Goal: Task Accomplishment & Management: Manage account settings

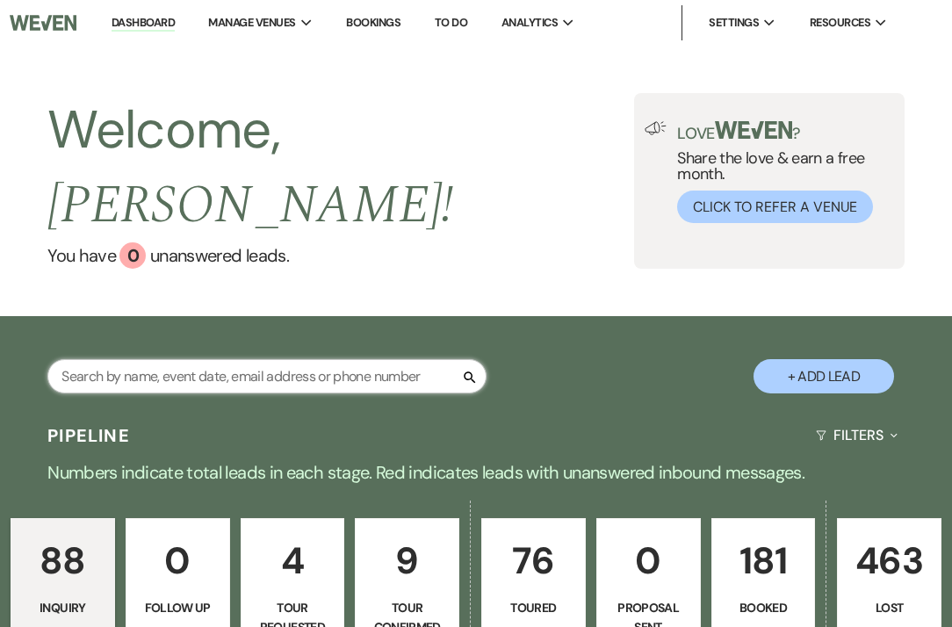
click at [155, 359] on input "text" at bounding box center [266, 376] width 439 height 34
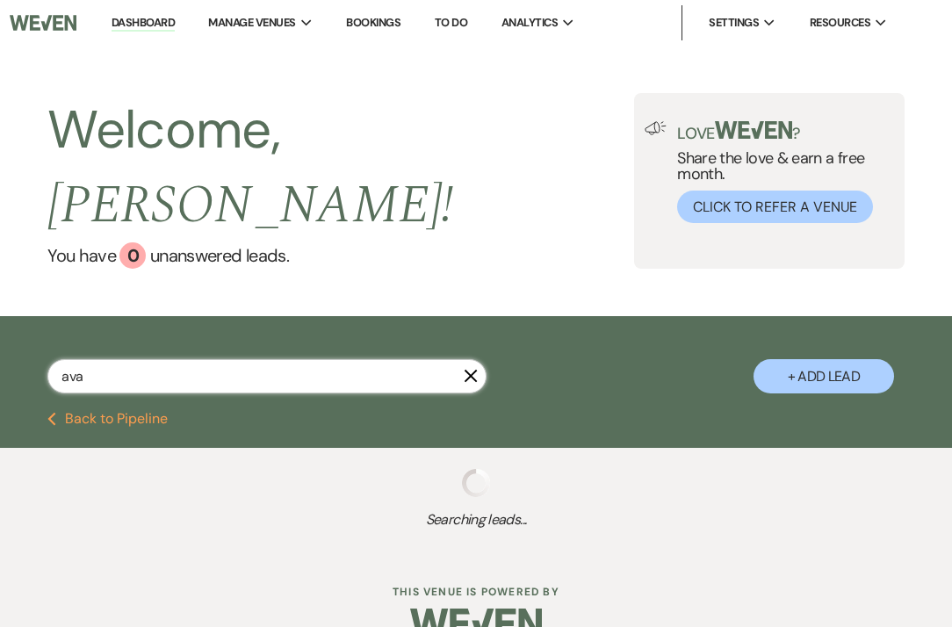
type input "ava"
select select "4"
select select "8"
select select "5"
select select "8"
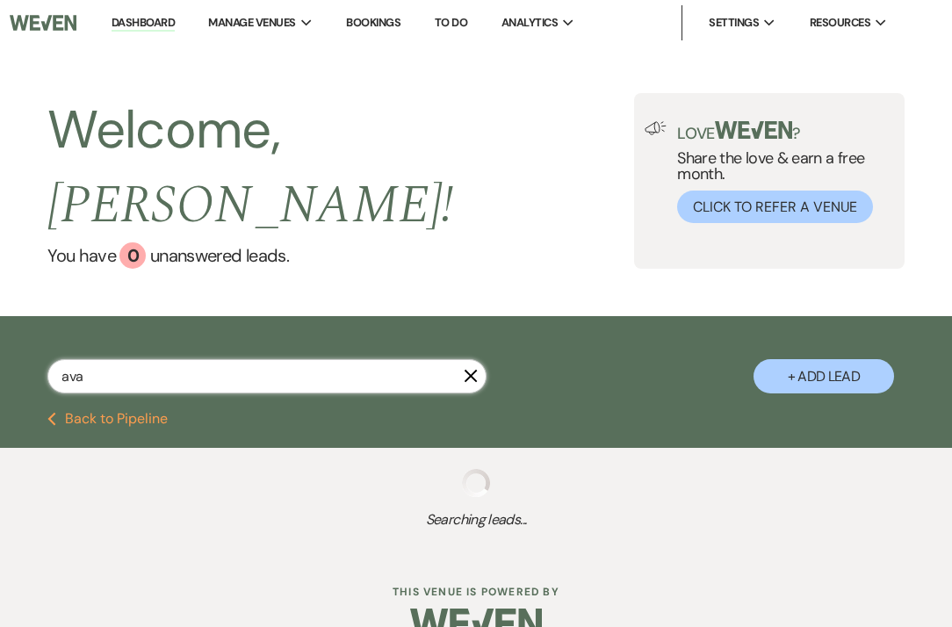
select select "4"
select select "8"
select select "4"
select select "8"
select select "6"
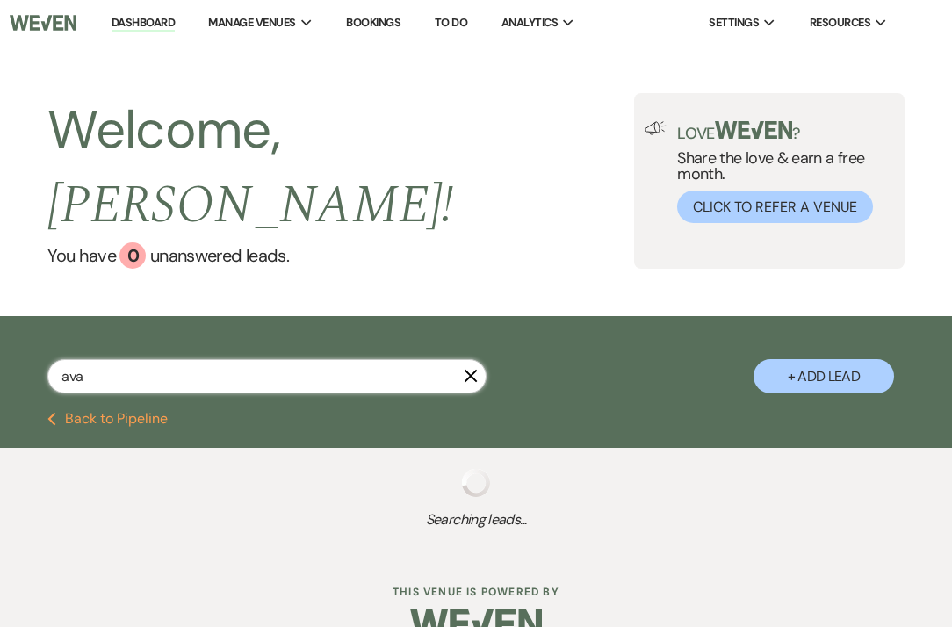
select select "8"
select select "5"
select select "8"
select select "5"
select select "8"
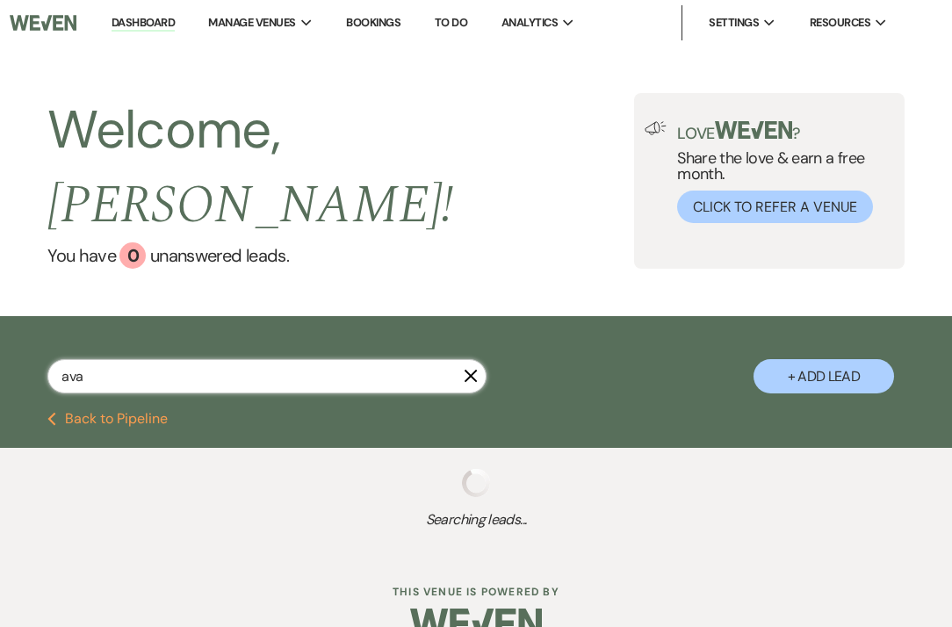
select select "5"
select select "8"
select select "5"
select select "8"
select select "6"
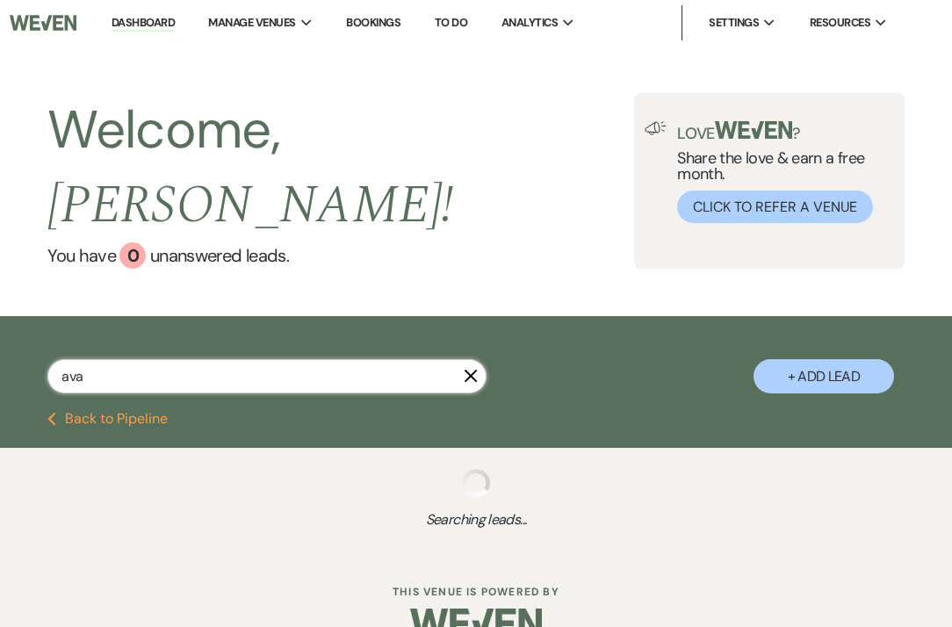
select select "8"
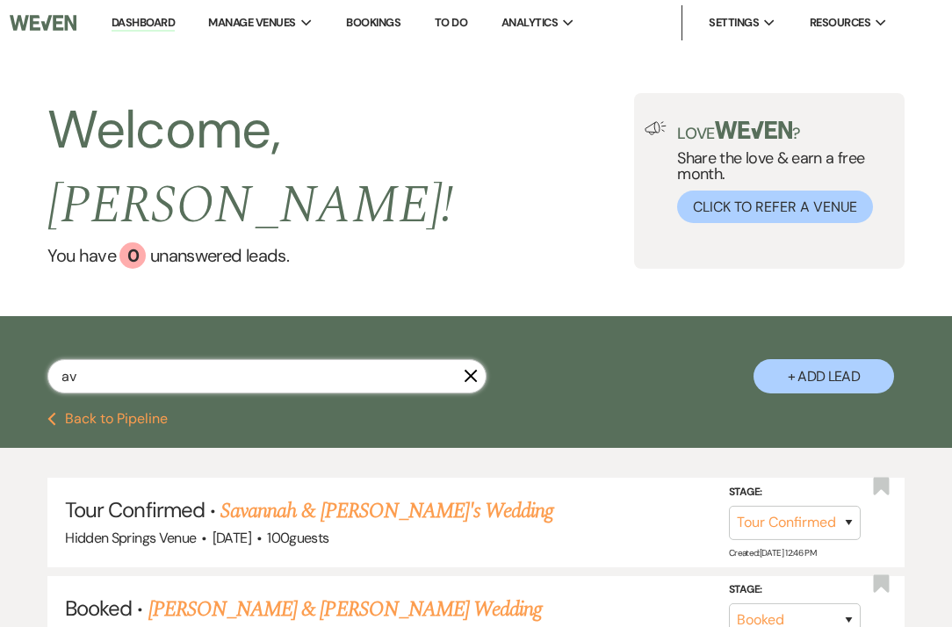
type input "a"
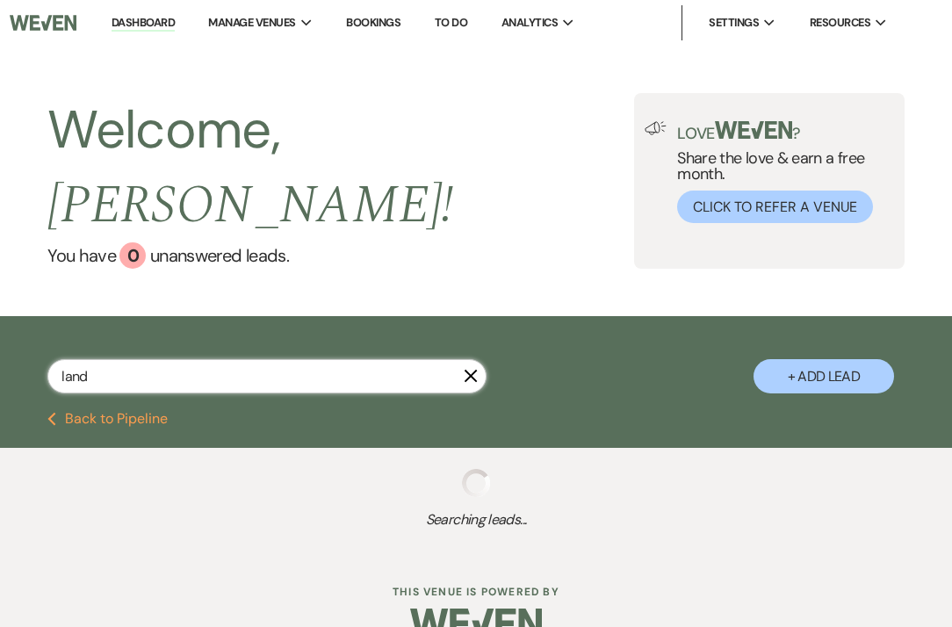
type input "lando"
select select "4"
select select "2"
select select "4"
select select "8"
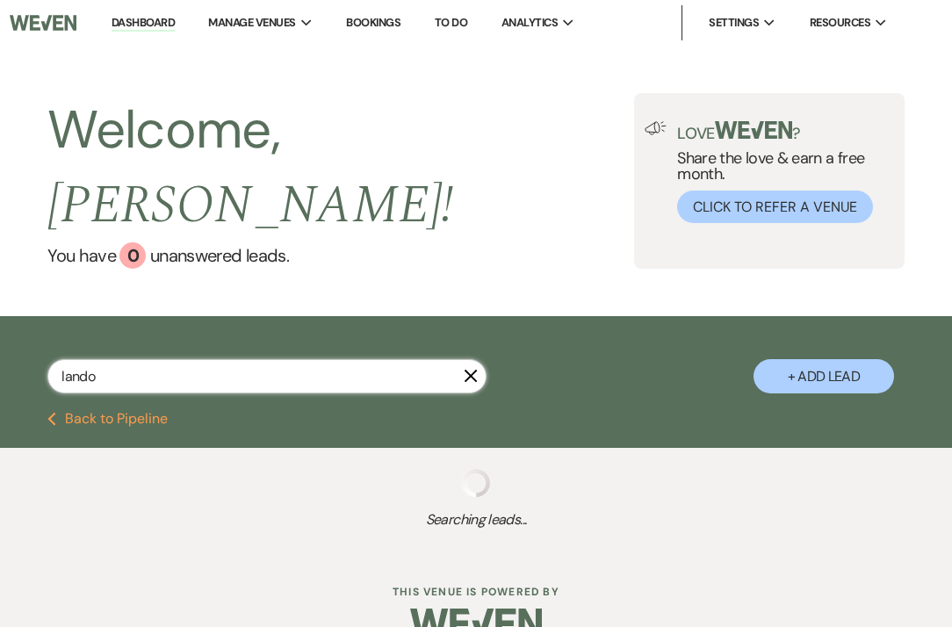
select select "11"
select select "8"
select select "6"
select select "4"
select select "5"
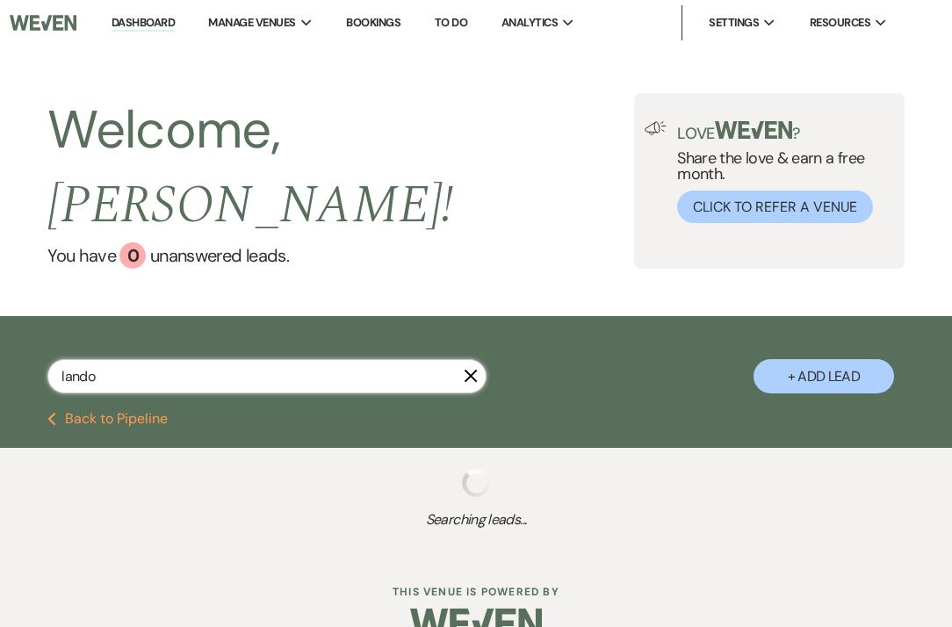
select select "8"
select select "11"
select select "8"
select select "11"
select select "2"
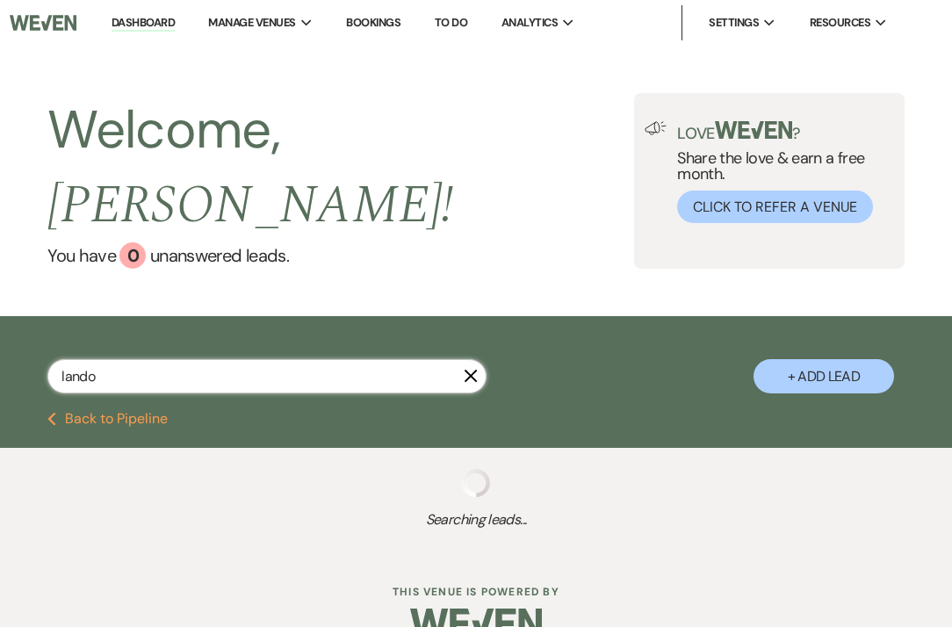
select select "8"
select select "4"
select select "8"
select select "11"
select select "8"
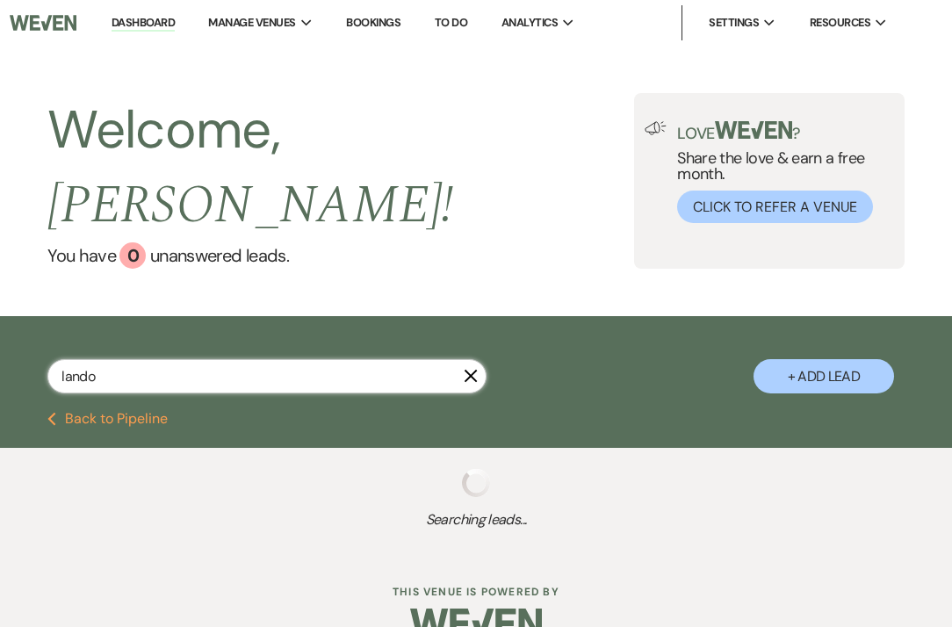
select select "6"
select select "8"
select select "6"
select select "8"
select select "6"
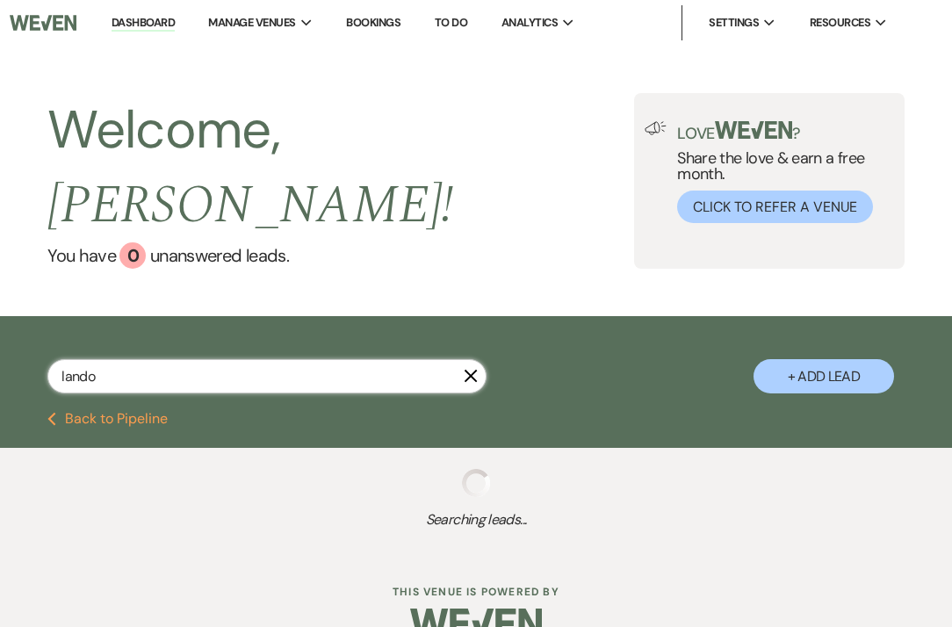
select select "8"
select select "5"
select select "8"
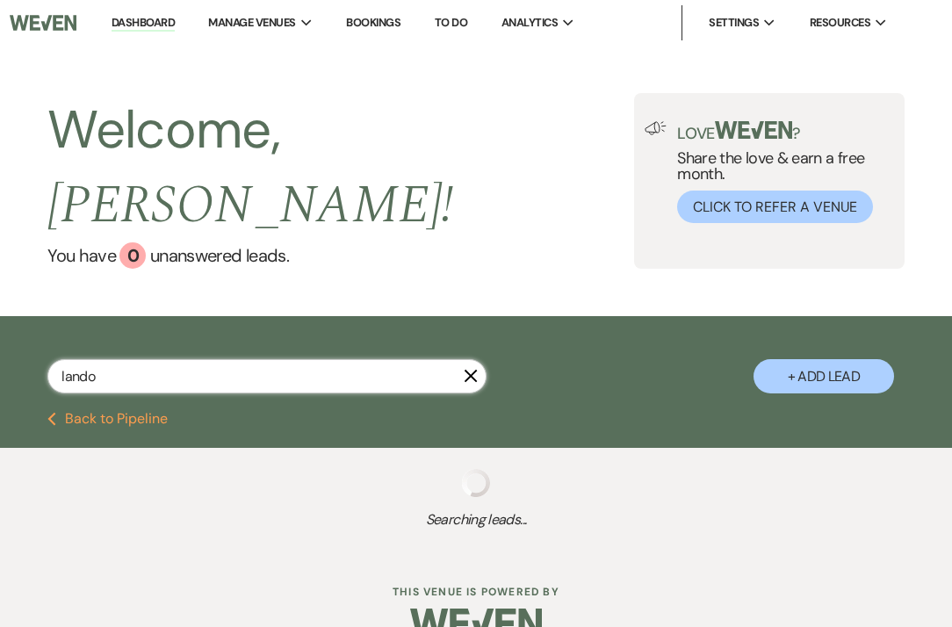
select select "8"
select select "11"
select select "5"
select select "8"
select select "5"
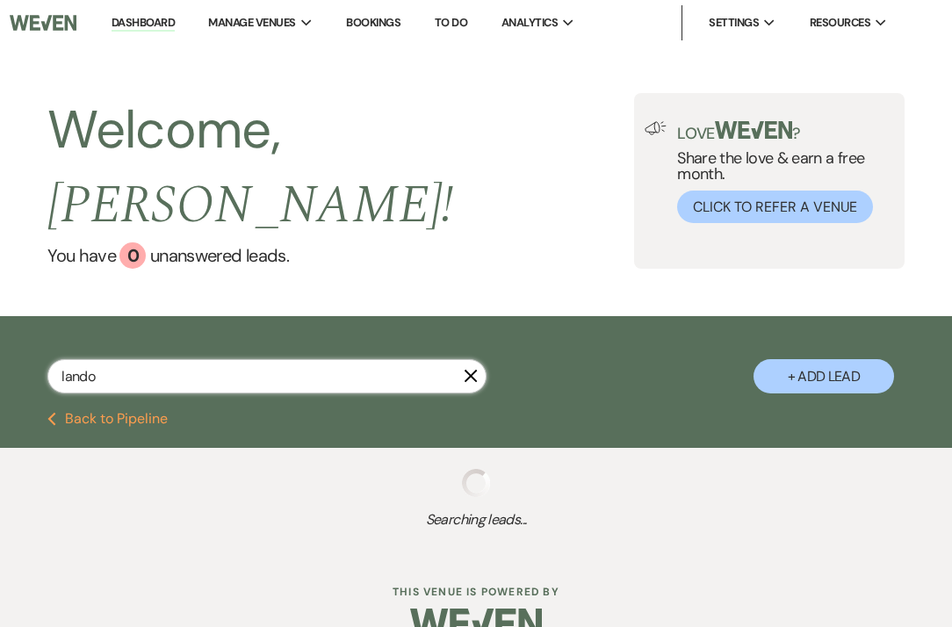
select select "8"
select select "6"
select select "8"
select select "6"
select select "5"
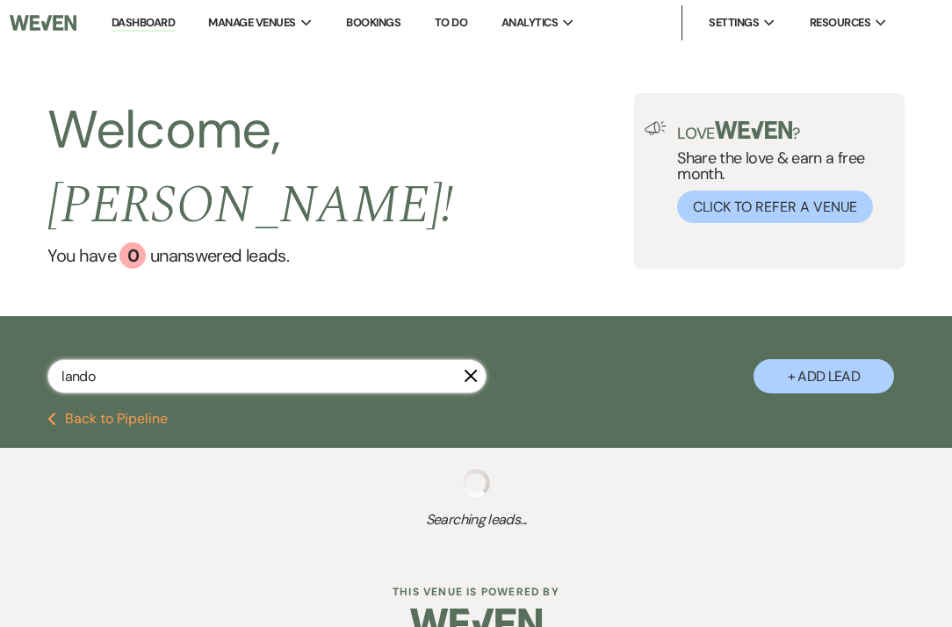
select select "5"
select select "8"
select select "5"
select select "8"
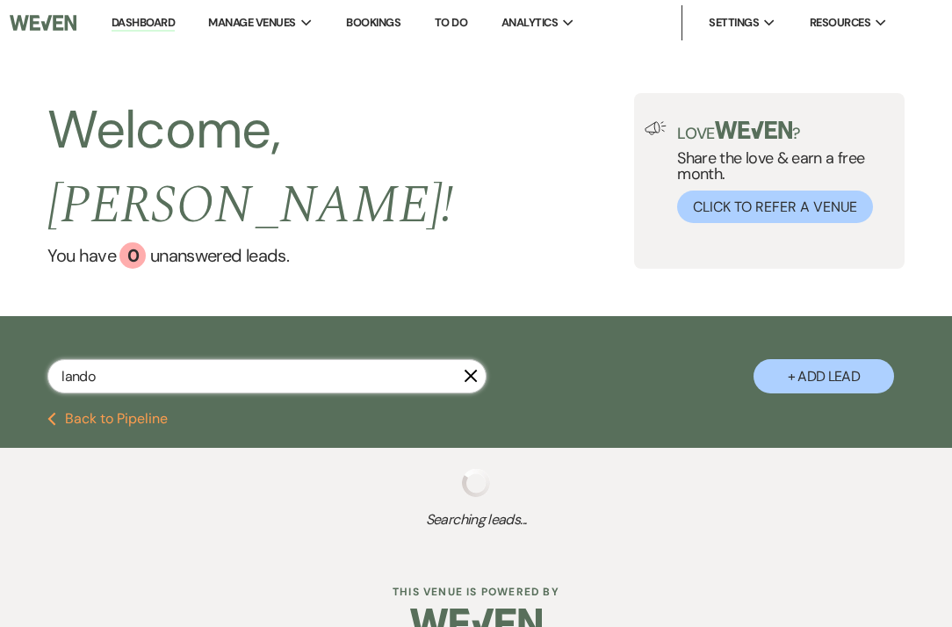
select select "4"
select select "5"
select select "8"
select select "5"
select select "8"
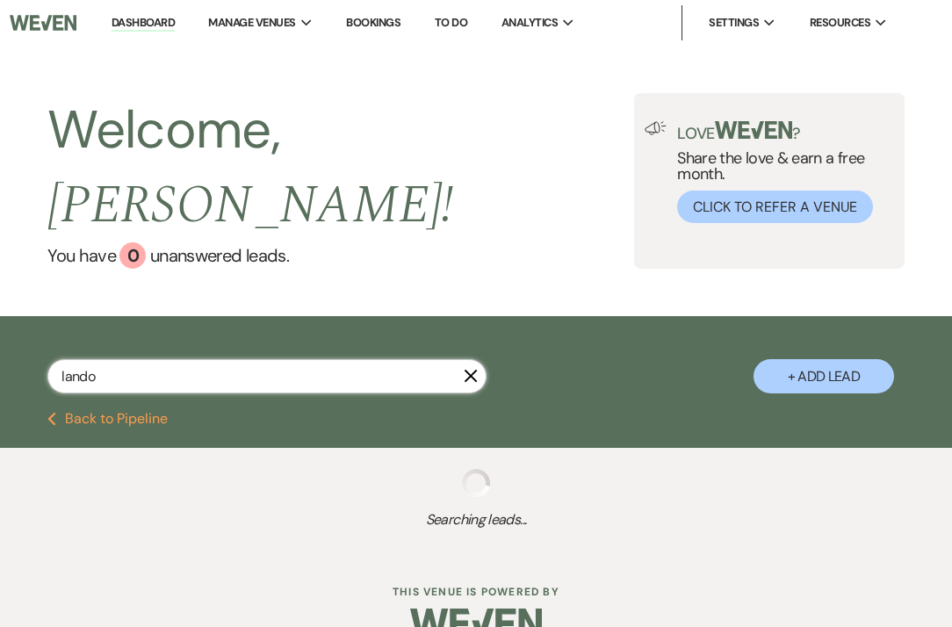
select select "4"
select select "8"
select select "5"
select select "8"
select select "6"
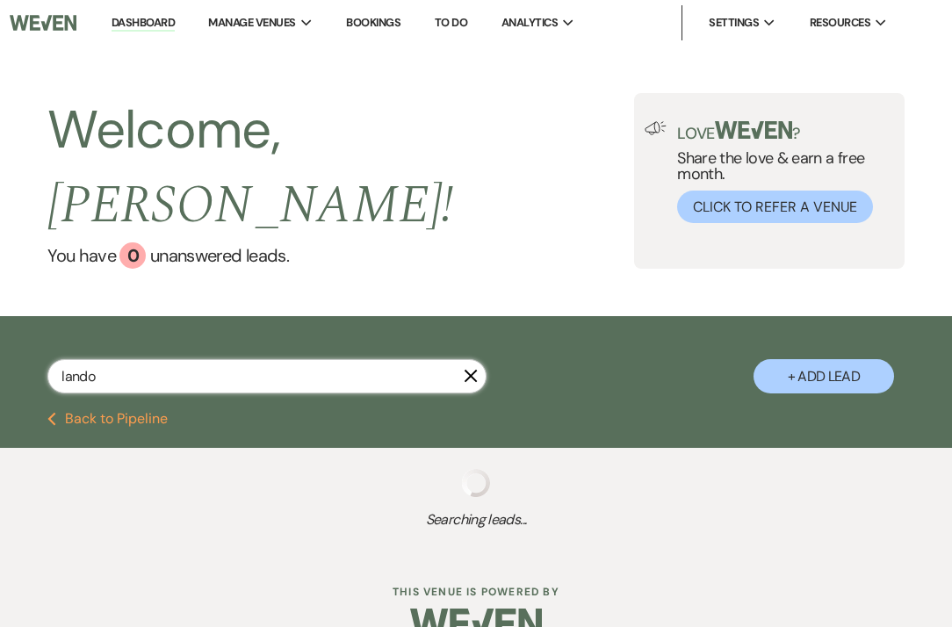
select select "8"
select select "3"
select select "5"
select select "8"
select select "5"
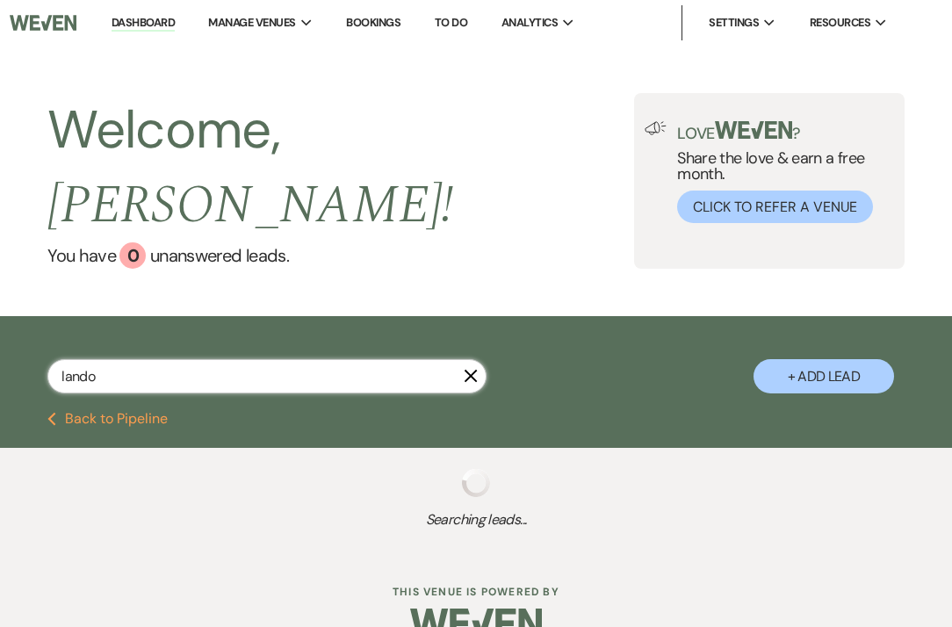
select select "8"
select select "7"
select select "8"
select select "11"
select select "8"
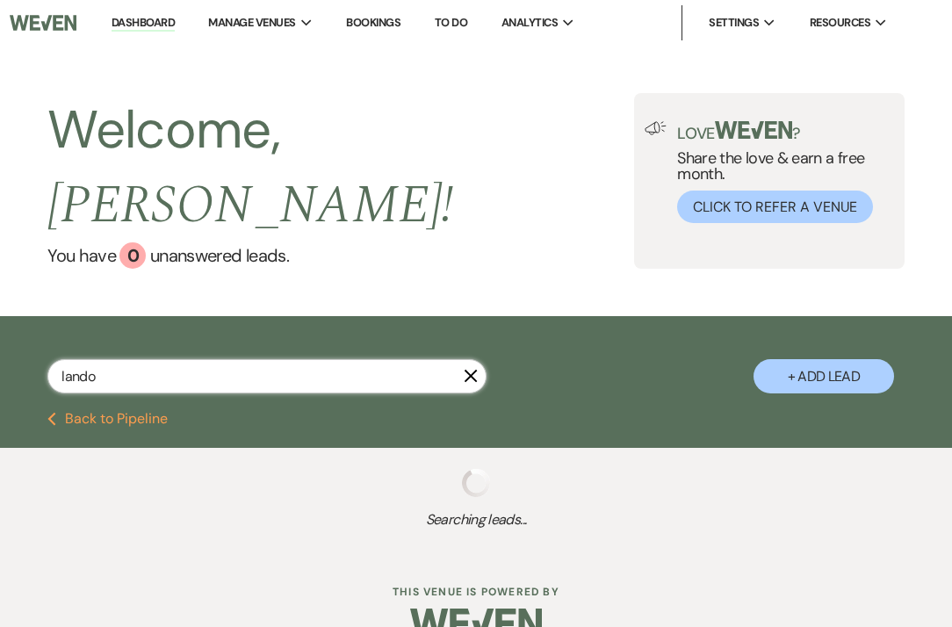
select select "5"
select select "8"
select select "5"
select select "8"
select select "5"
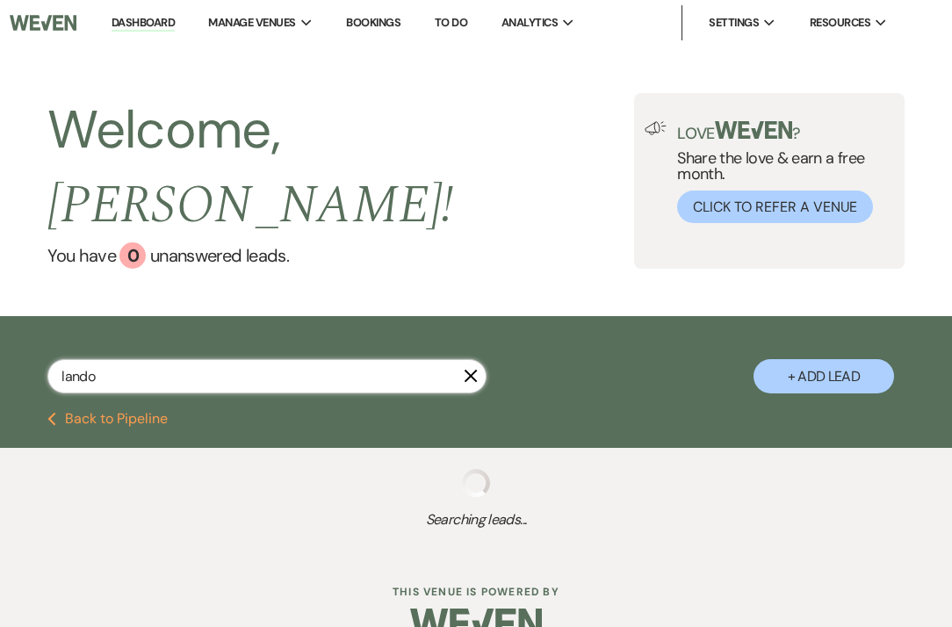
select select "8"
select select "3"
select select "8"
select select "5"
select select "8"
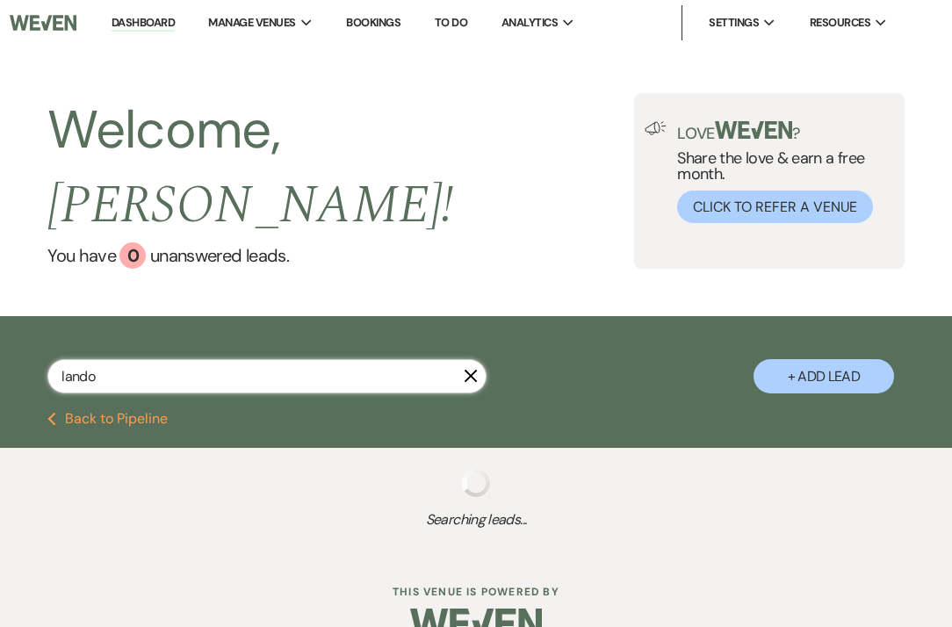
select select "5"
select select "8"
select select "5"
select select "8"
select select "5"
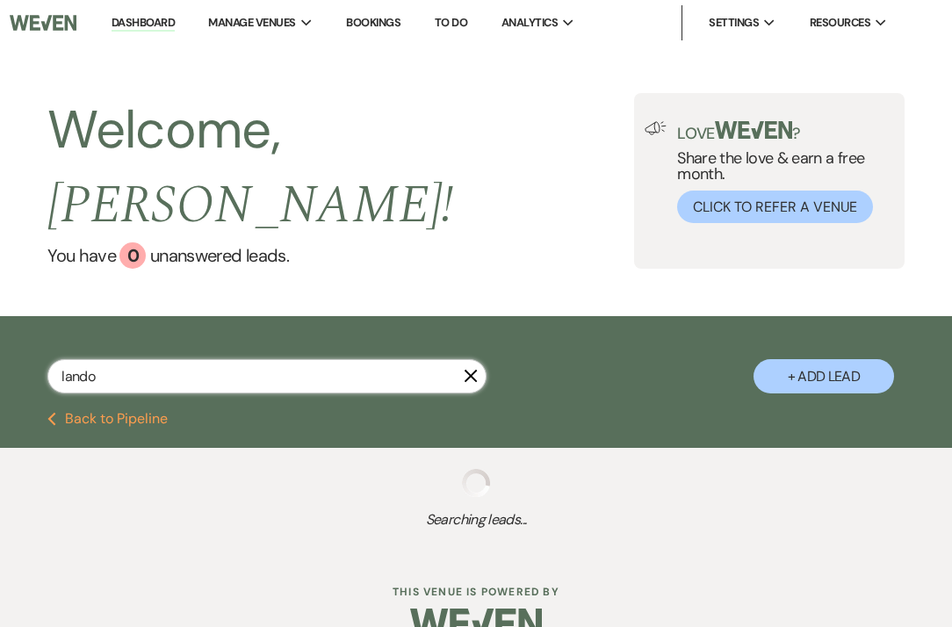
select select "8"
select select "5"
select select "8"
select select "5"
select select "8"
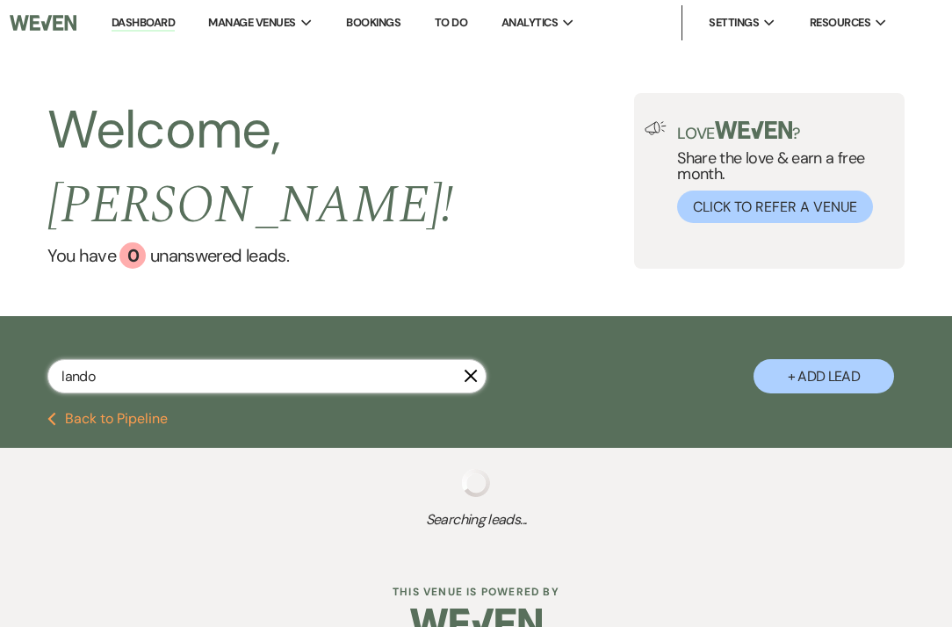
select select "6"
select select "8"
select select "6"
select select "8"
select select "11"
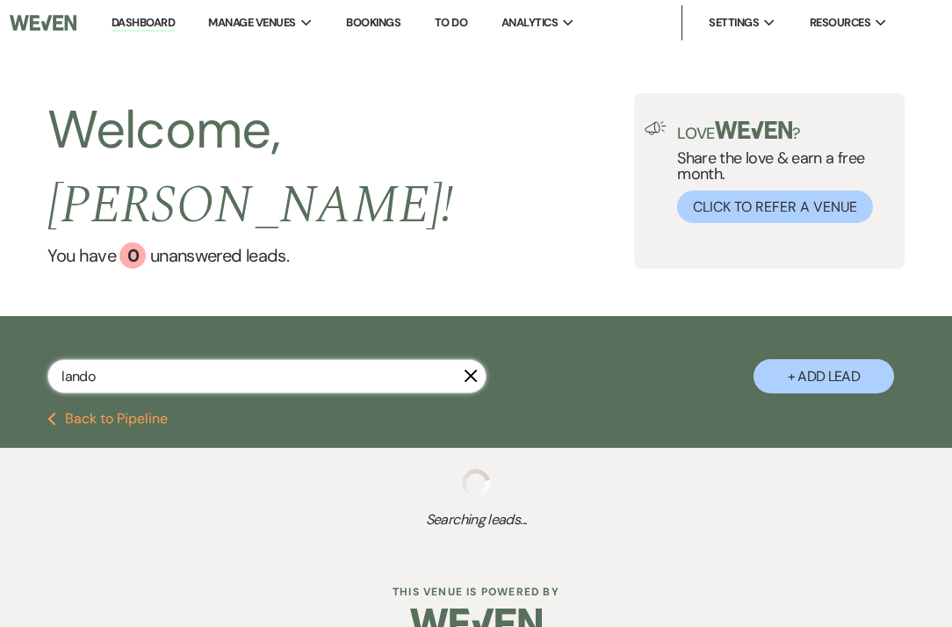
select select "8"
select select "5"
select select "8"
select select "5"
select select "8"
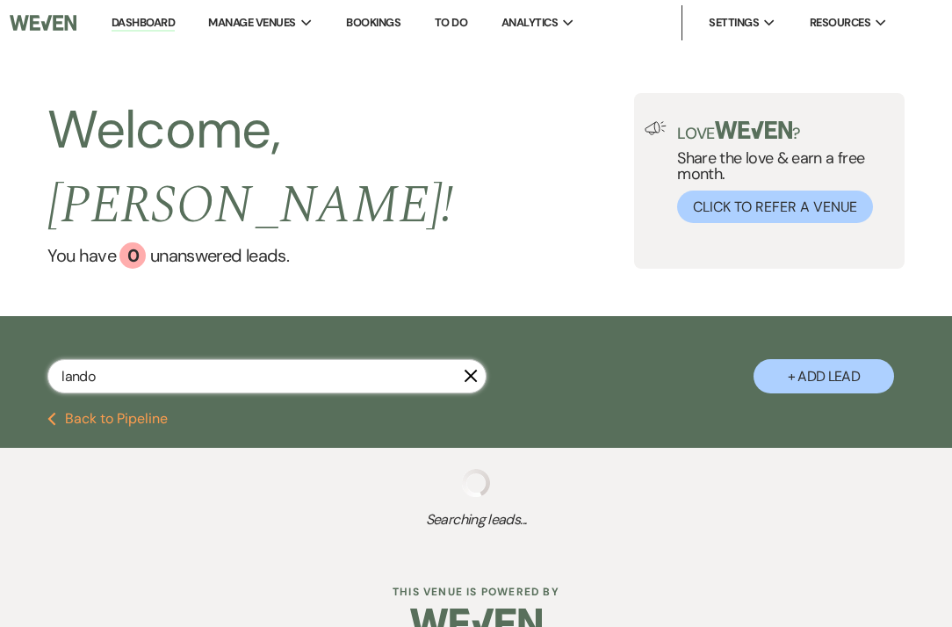
select select "1"
select select "8"
select select "5"
select select "8"
select select "5"
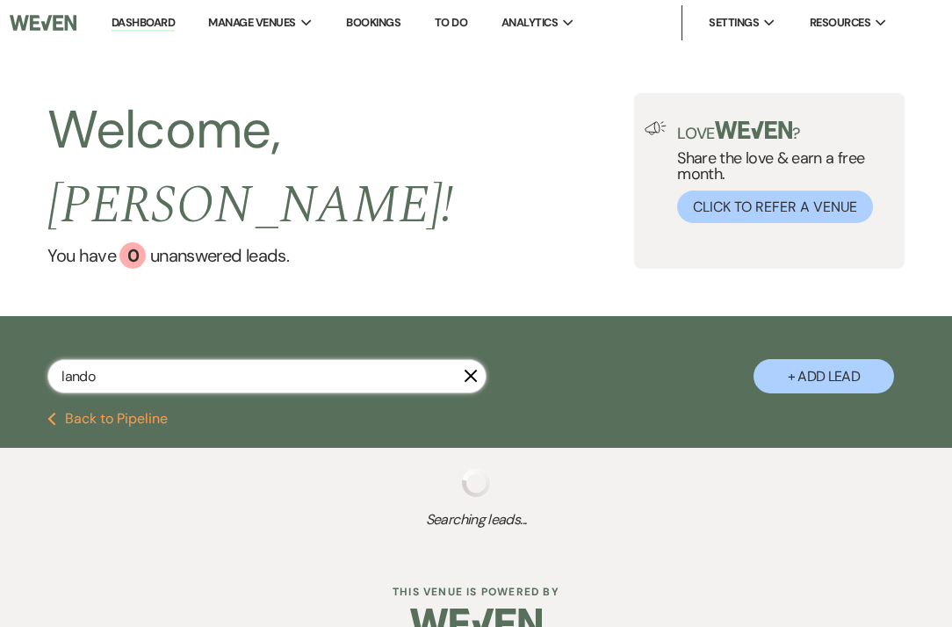
select select "8"
select select "5"
select select "8"
select select "5"
select select "8"
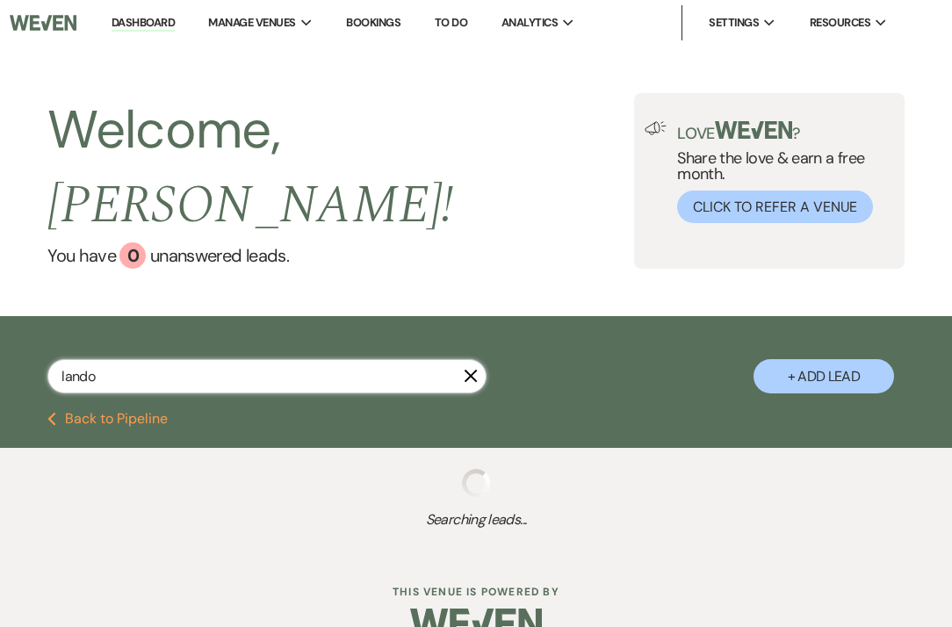
select select "11"
select select "8"
select select "5"
select select "8"
select select "5"
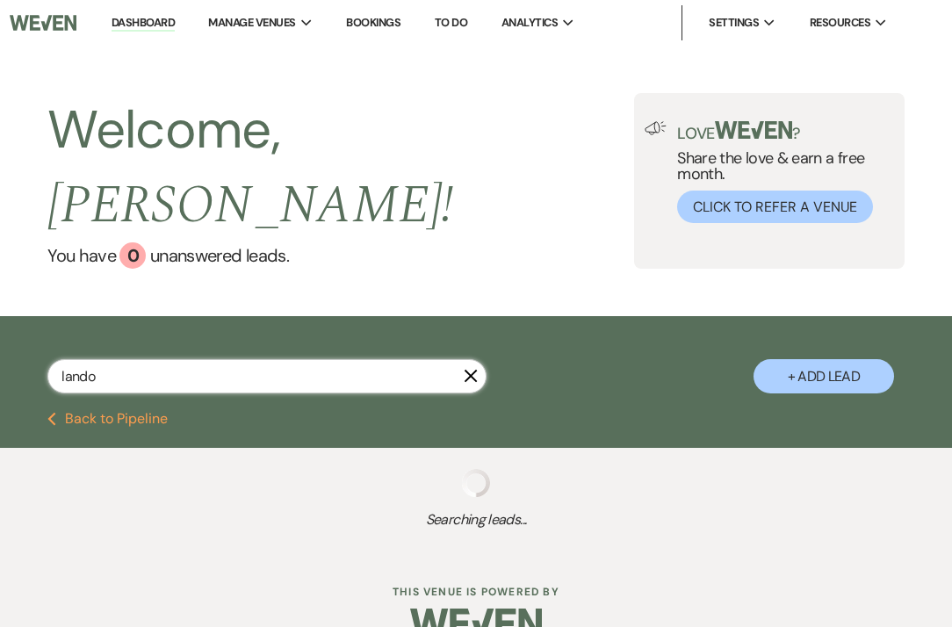
select select "8"
select select "5"
select select "8"
select select "5"
select select "8"
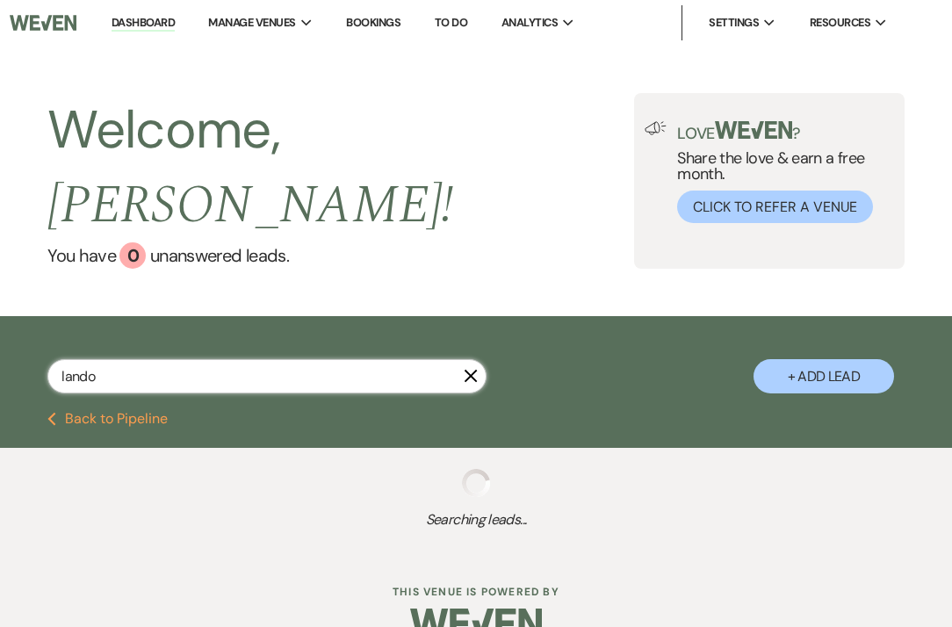
select select "5"
select select "8"
select select "7"
select select "8"
select select "5"
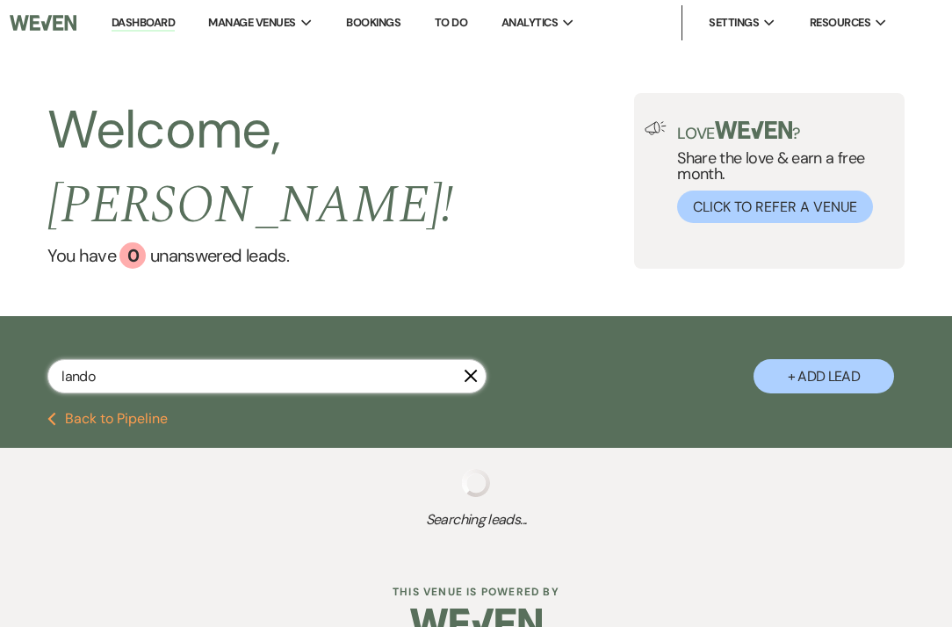
select select "8"
select select "5"
select select "8"
select select "5"
select select "8"
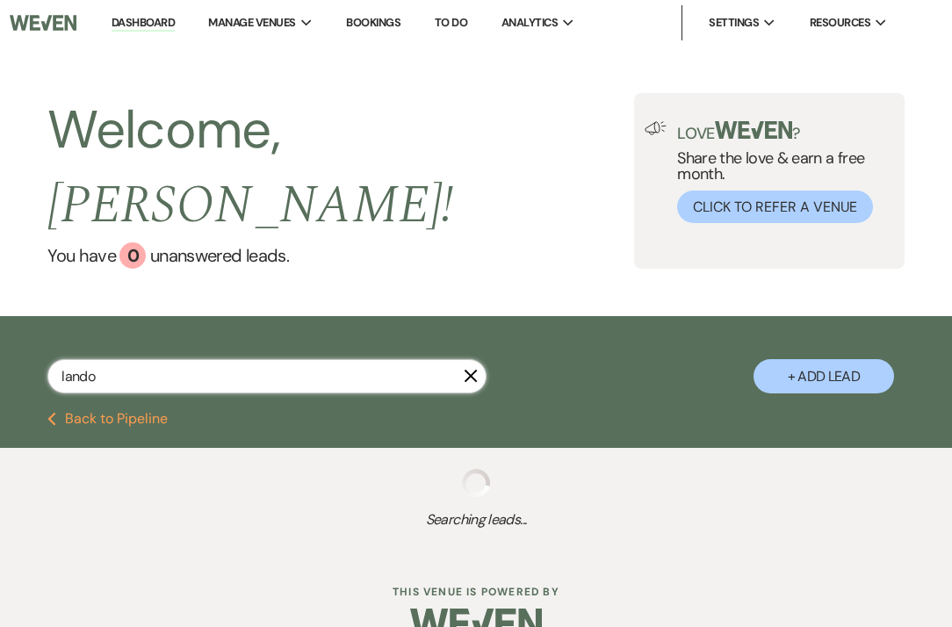
select select "5"
select select "8"
select select "5"
select select "8"
select select "5"
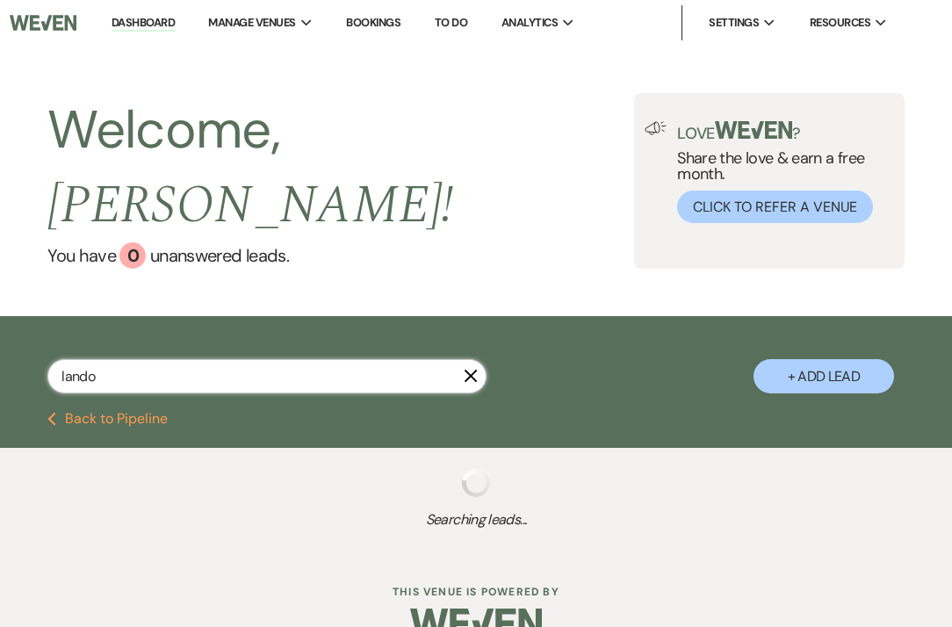
select select "8"
select select "3"
select select "8"
select select "5"
select select "8"
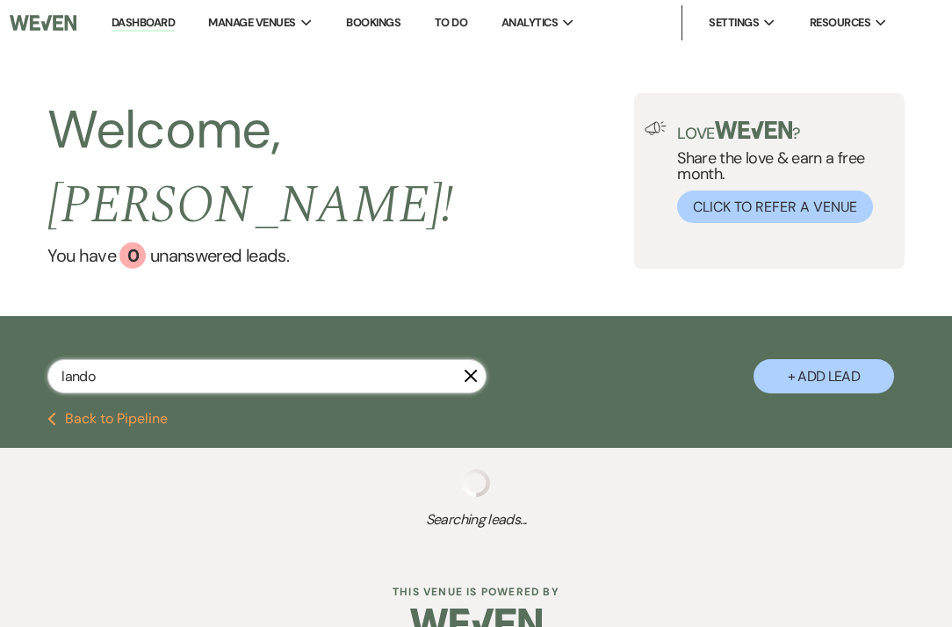
select select "5"
select select "8"
select select "5"
select select "8"
select select "5"
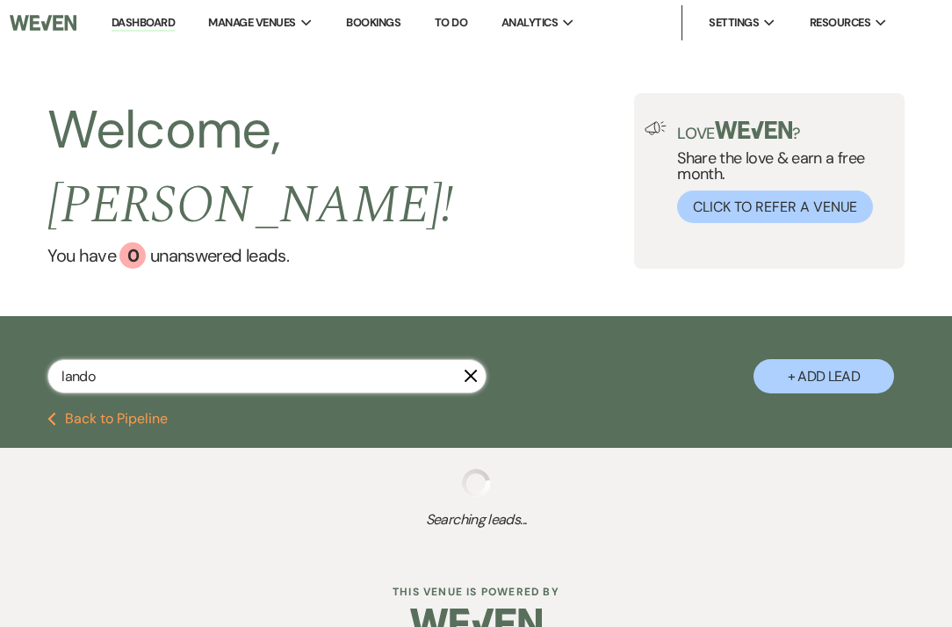
select select "8"
select select "6"
select select "8"
select select "5"
select select "8"
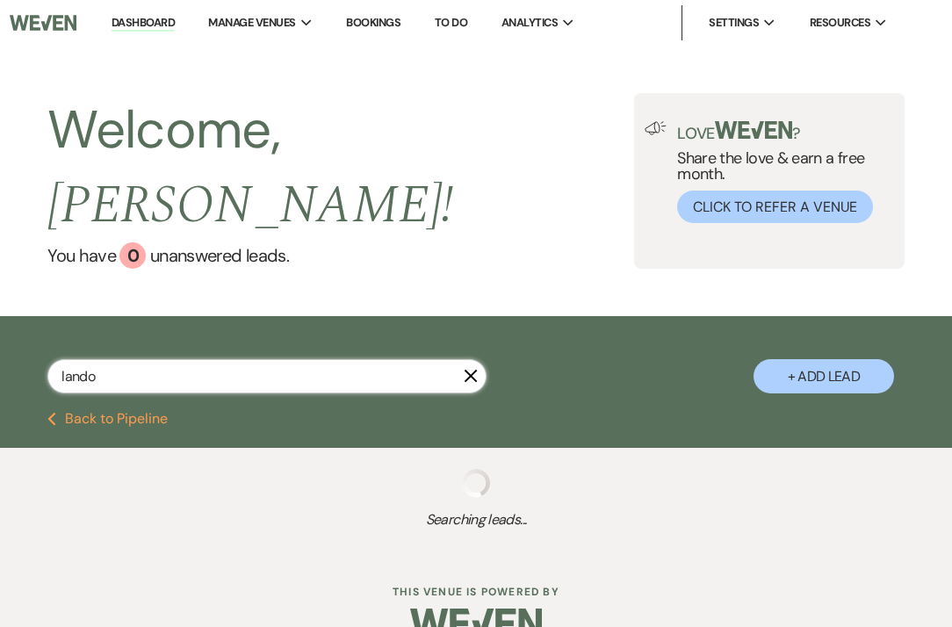
select select "5"
select select "8"
select select "11"
select select "8"
select select "5"
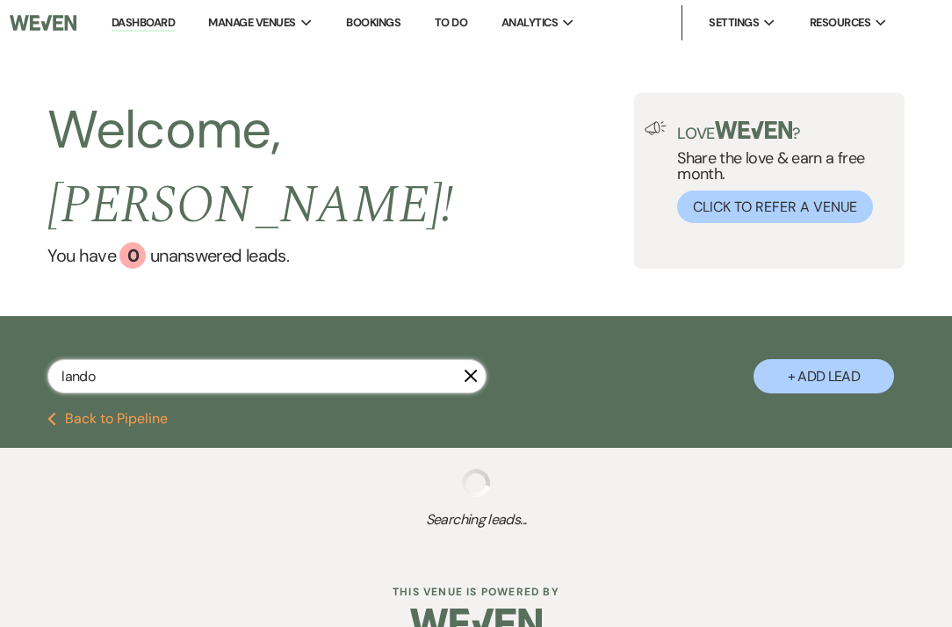
select select "8"
select select "5"
select select "8"
select select "5"
select select "8"
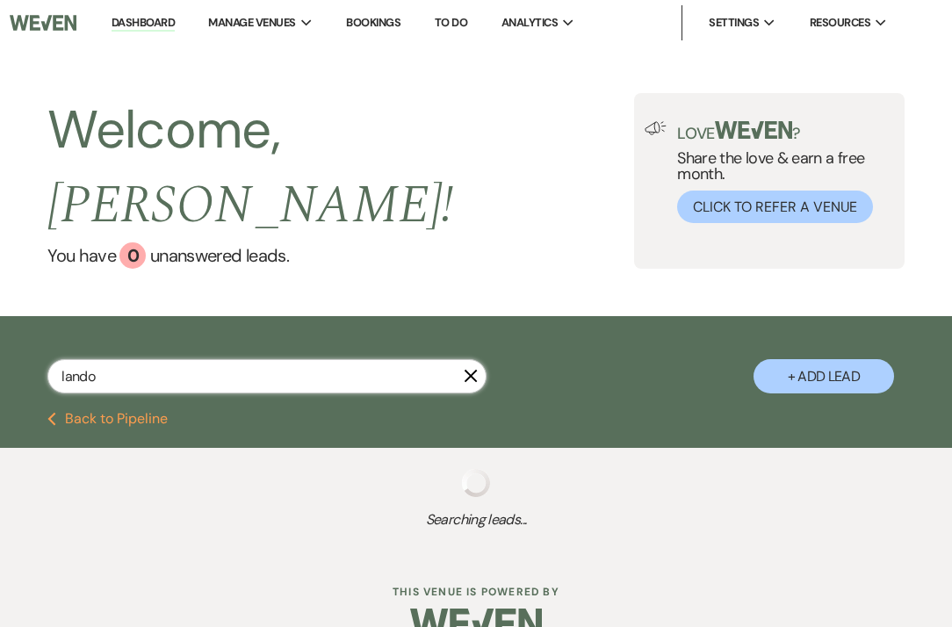
select select "11"
select select "8"
select select "5"
select select "8"
select select "5"
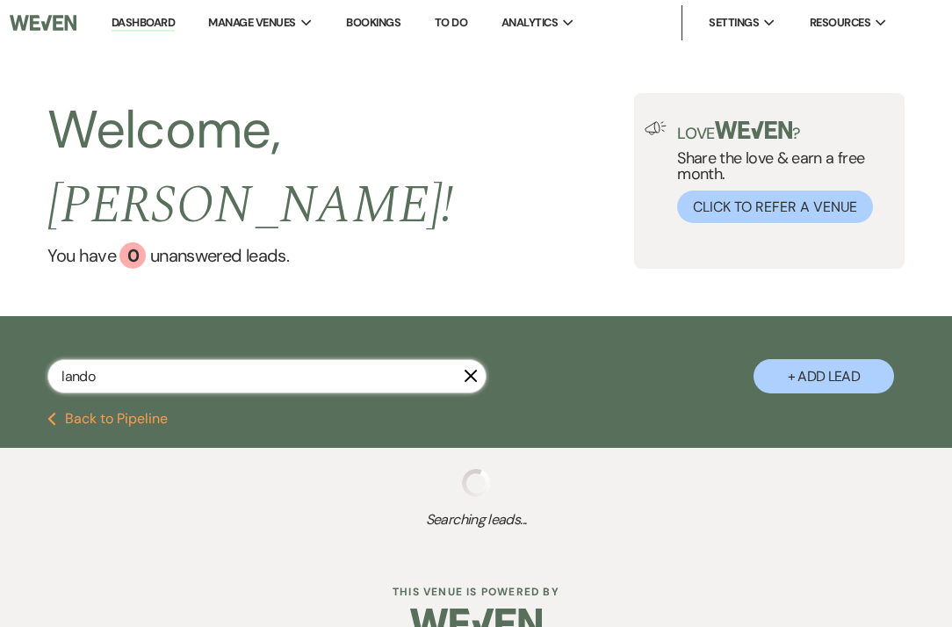
select select "8"
select select "5"
select select "8"
select select "5"
select select "8"
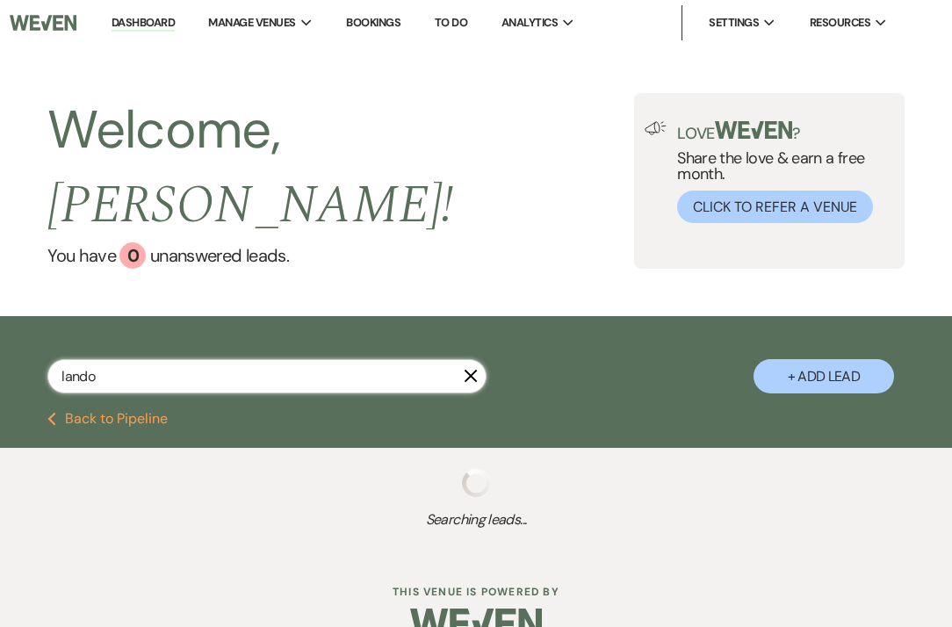
select select "6"
select select "8"
select select "5"
select select "8"
select select "5"
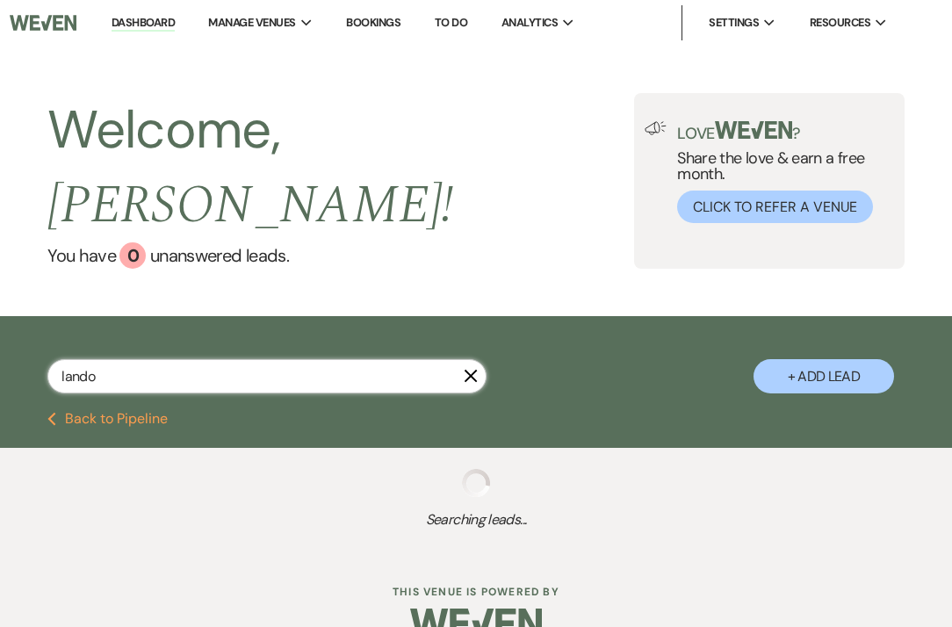
select select "8"
select select "5"
select select "8"
select select "6"
select select "8"
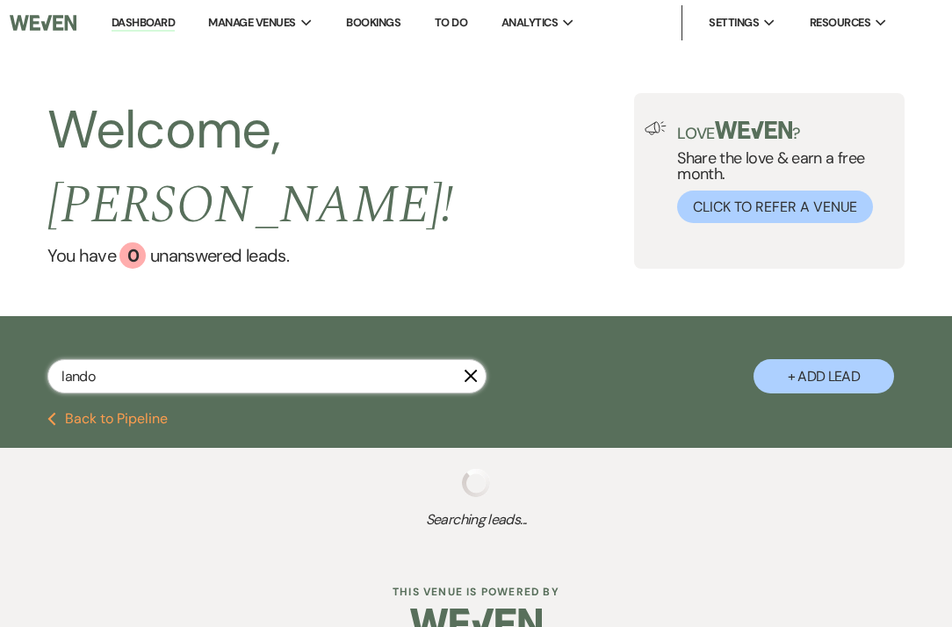
select select "5"
select select "8"
select select "5"
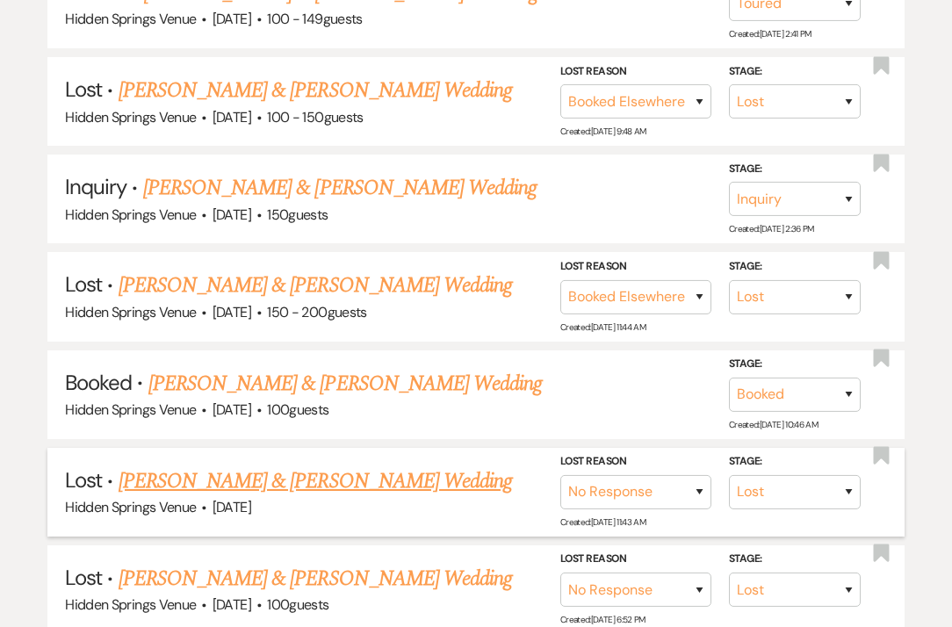
scroll to position [713, 0]
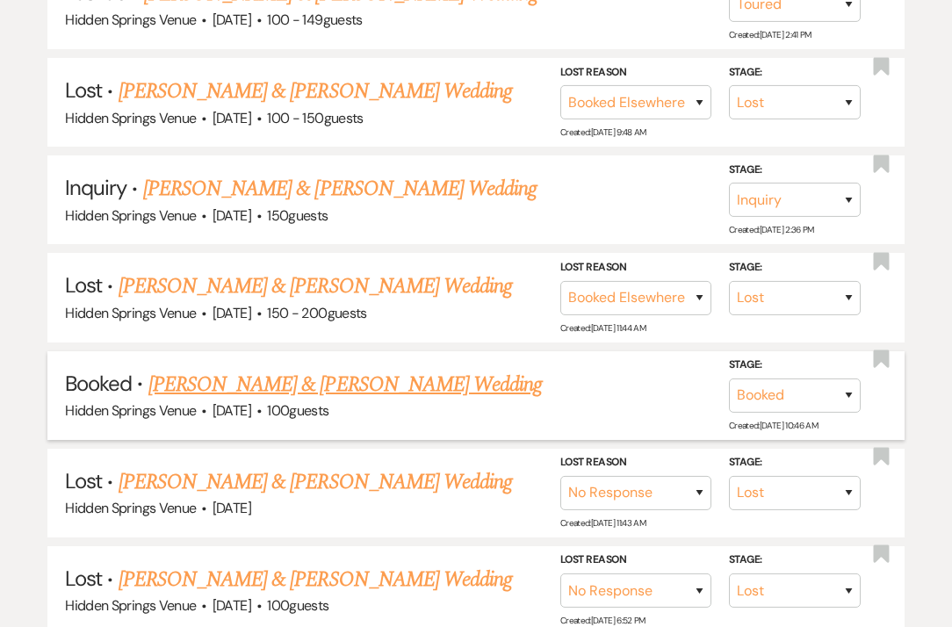
click at [358, 369] on link "[PERSON_NAME] & [PERSON_NAME] Wedding" at bounding box center [344, 385] width 393 height 32
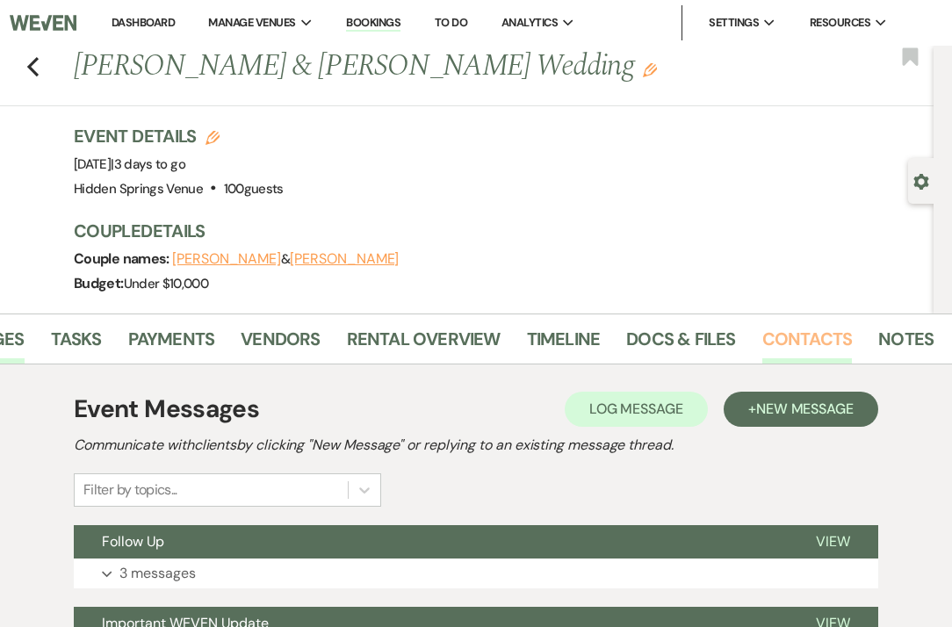
scroll to position [0, 137]
click at [649, 342] on link "Docs & Files" at bounding box center [681, 344] width 109 height 39
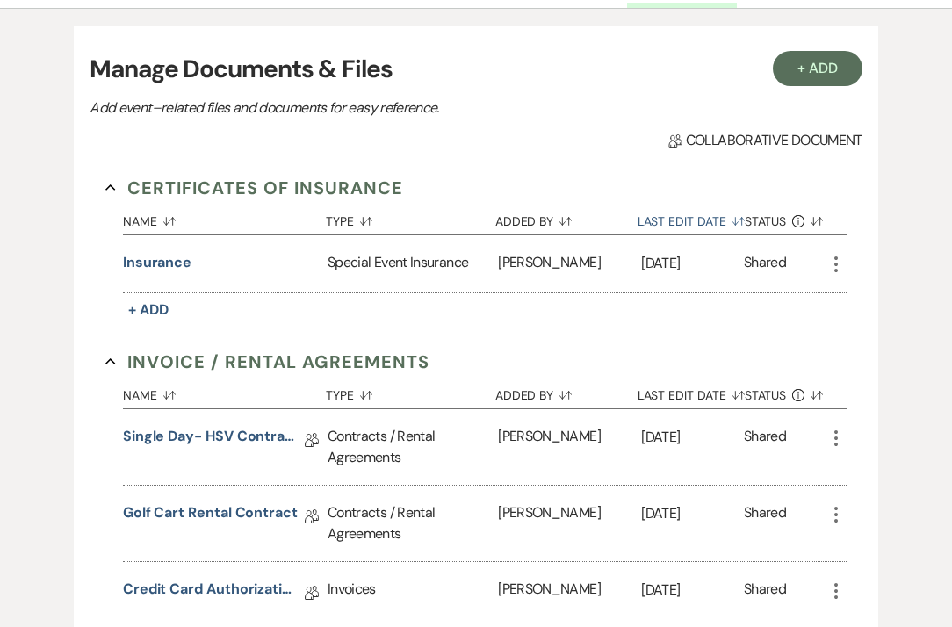
scroll to position [356, 0]
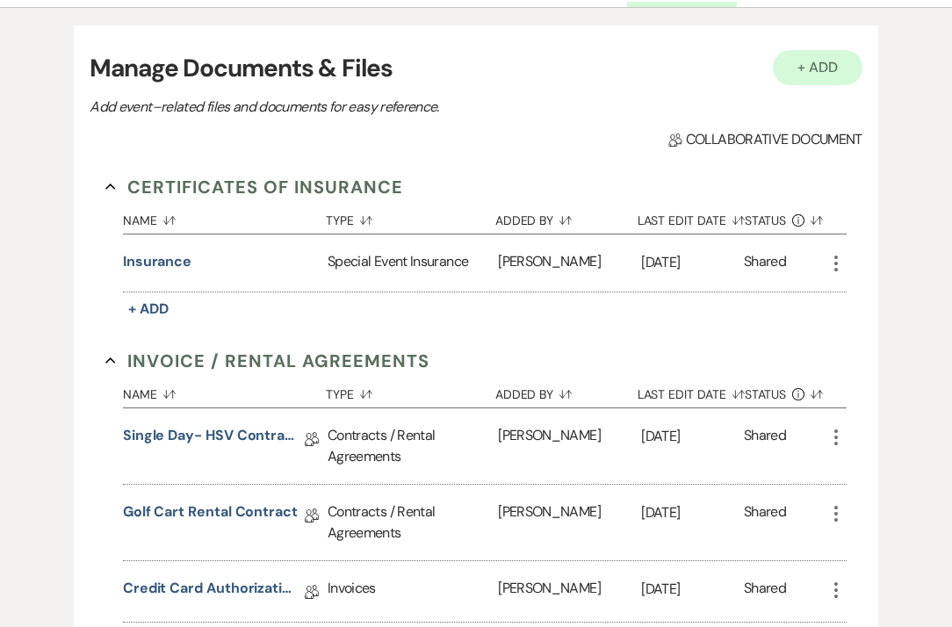
click at [834, 69] on button "+ Add" at bounding box center [818, 67] width 90 height 35
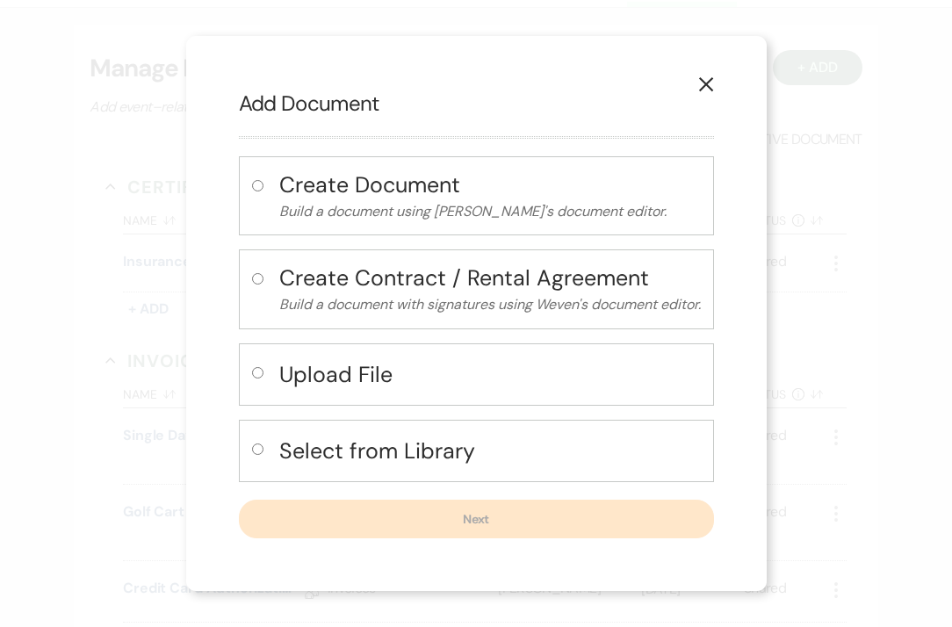
click at [306, 382] on h4 "Upload File" at bounding box center [489, 374] width 421 height 31
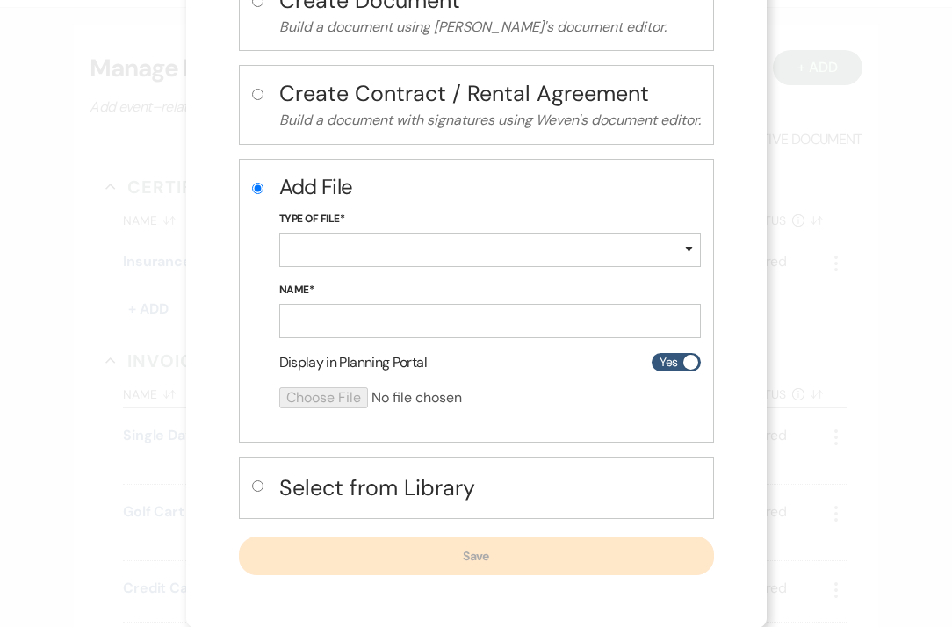
scroll to position [148, 0]
click at [358, 325] on input "Name*" at bounding box center [489, 322] width 421 height 34
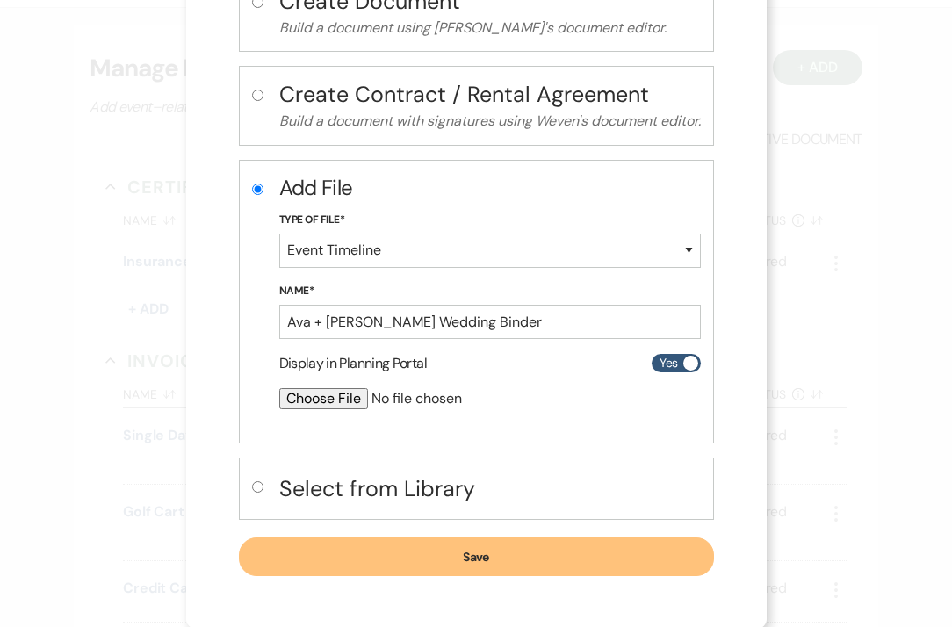
click at [329, 399] on input "file" at bounding box center [443, 398] width 328 height 21
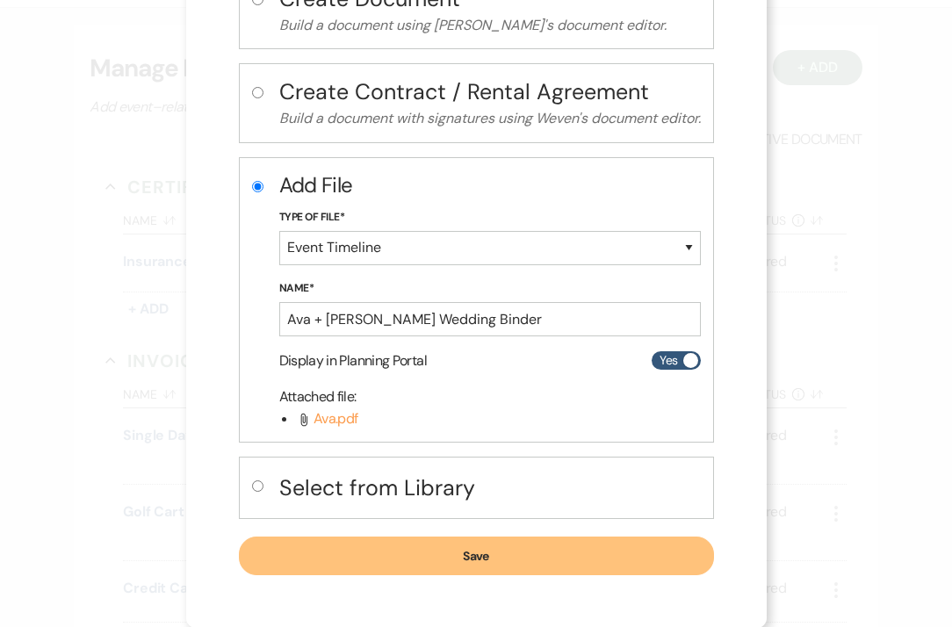
scroll to position [149, 0]
click at [551, 553] on button "Save" at bounding box center [476, 556] width 475 height 39
